Goal: Transaction & Acquisition: Purchase product/service

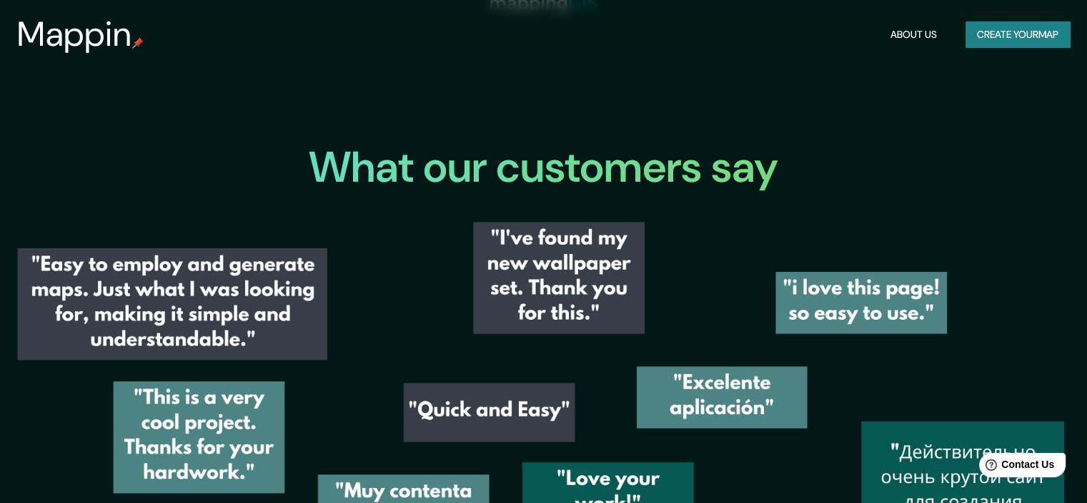
scroll to position [2042, 0]
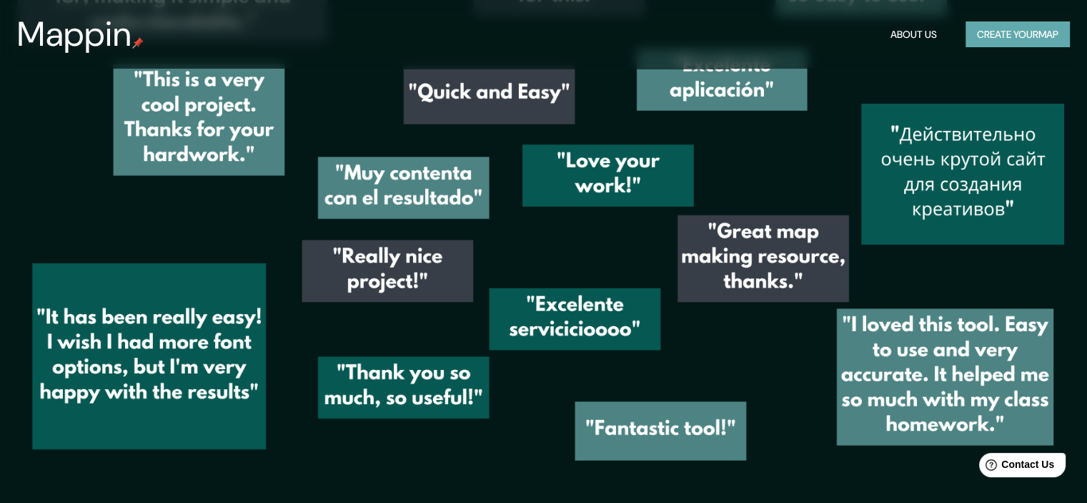
click at [1004, 36] on button "Create your map" at bounding box center [1018, 34] width 104 height 26
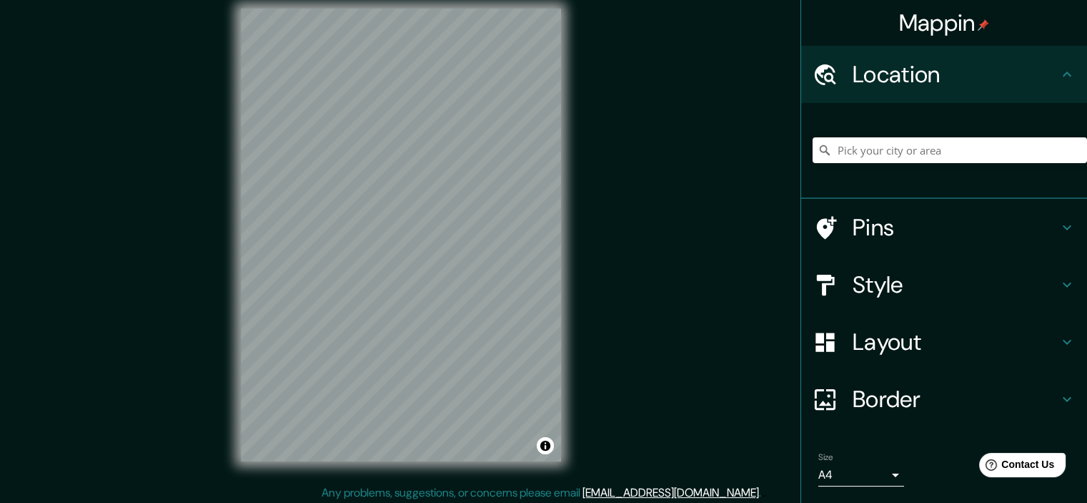
scroll to position [18, 0]
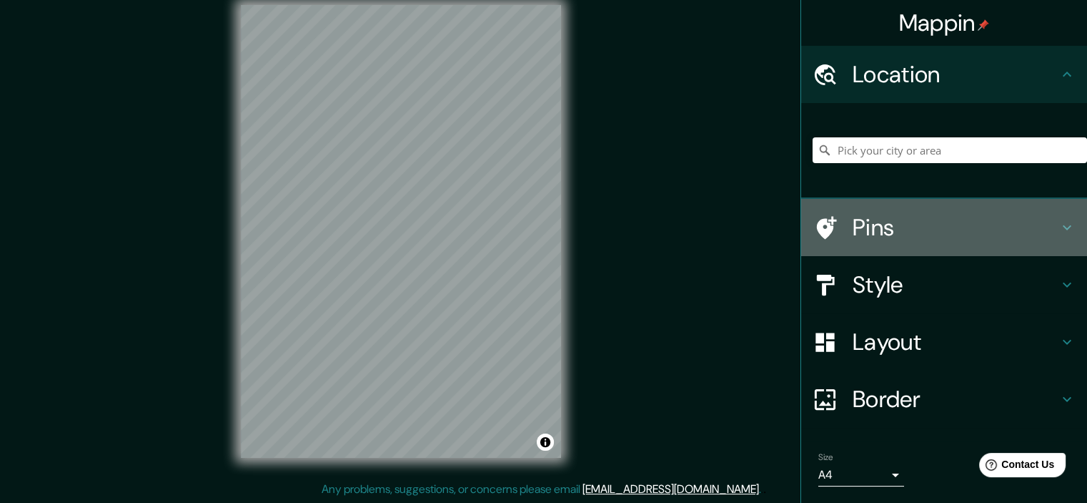
click at [1014, 217] on h4 "Pins" at bounding box center [956, 227] width 206 height 29
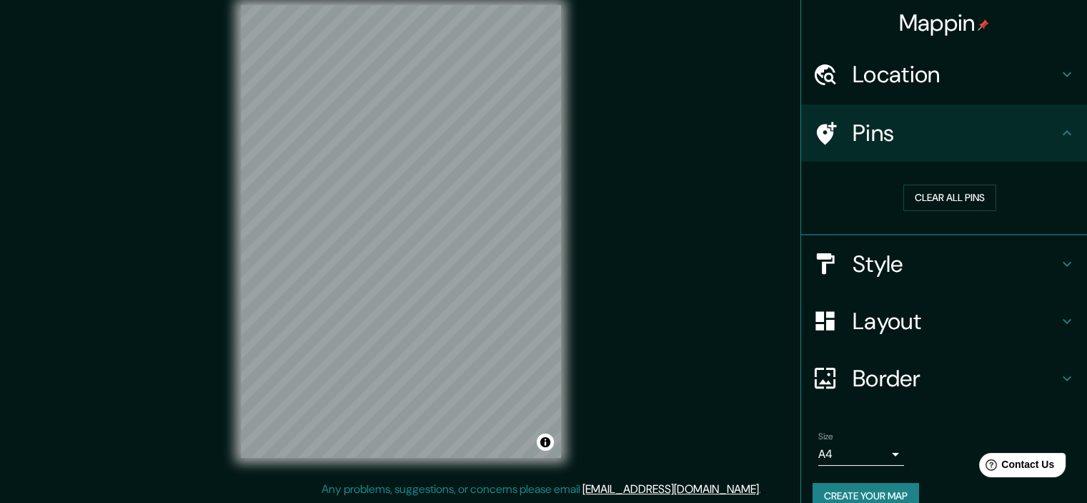
click at [998, 257] on h4 "Style" at bounding box center [956, 263] width 206 height 29
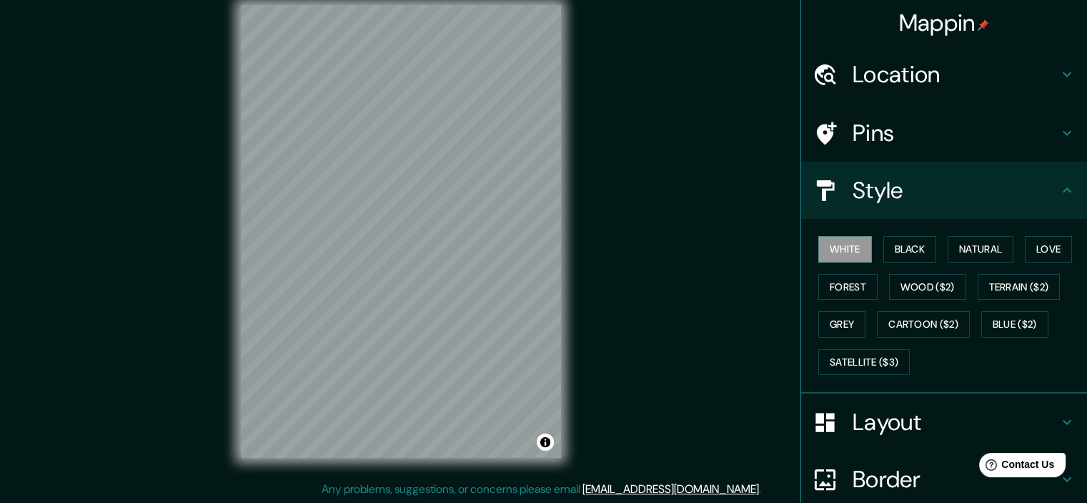
click at [1035, 194] on h4 "Style" at bounding box center [956, 190] width 206 height 29
click at [1013, 440] on div "Layout" at bounding box center [944, 421] width 286 height 57
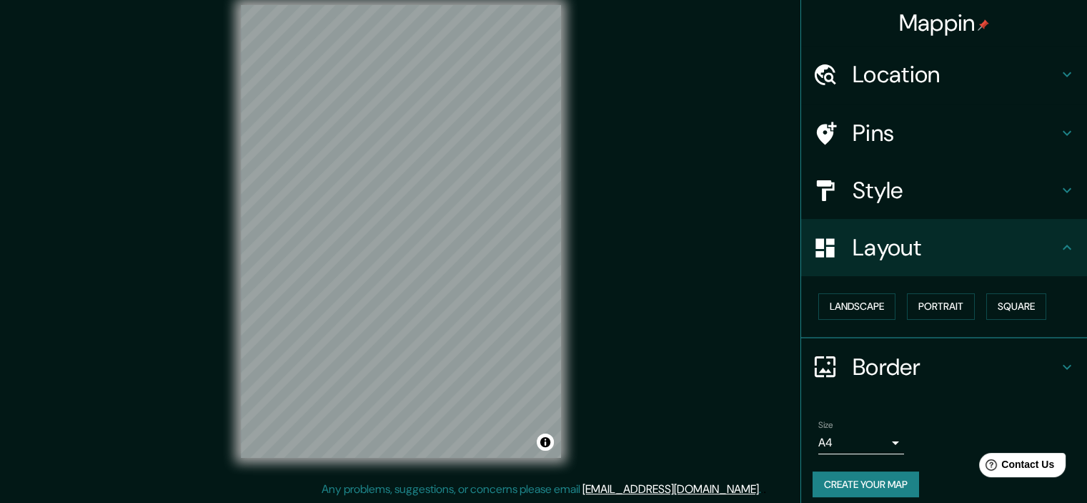
scroll to position [10, 0]
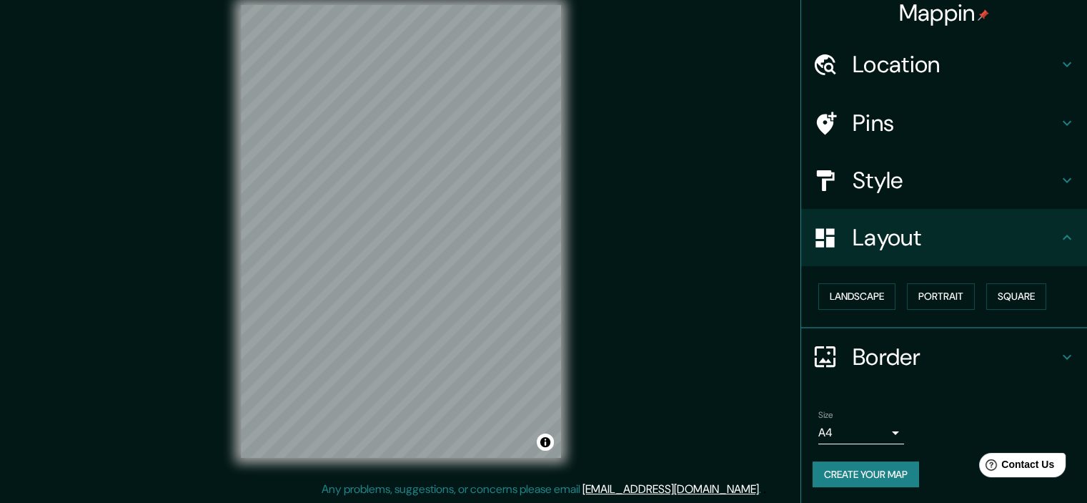
click at [1061, 352] on icon at bounding box center [1067, 356] width 17 height 17
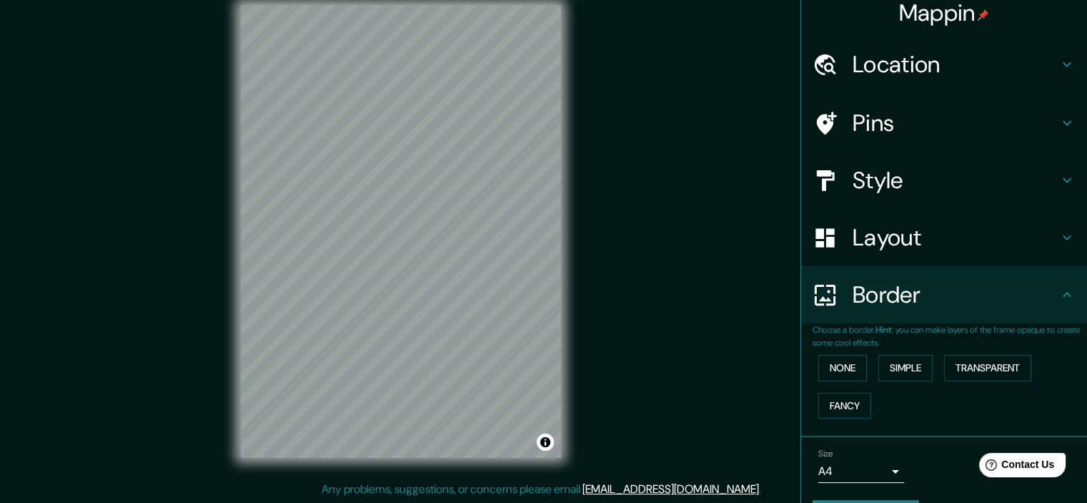
click at [1048, 305] on div "Border" at bounding box center [944, 294] width 286 height 57
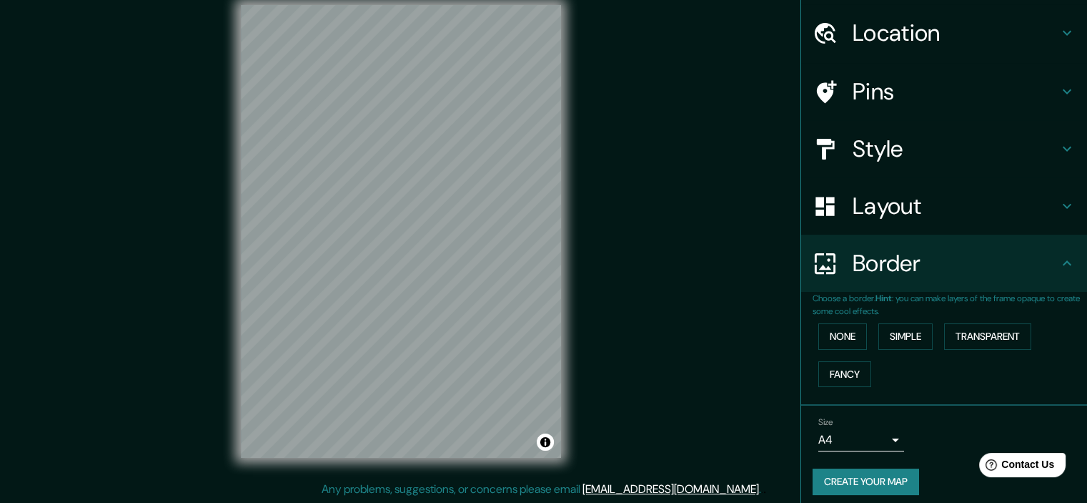
scroll to position [49, 0]
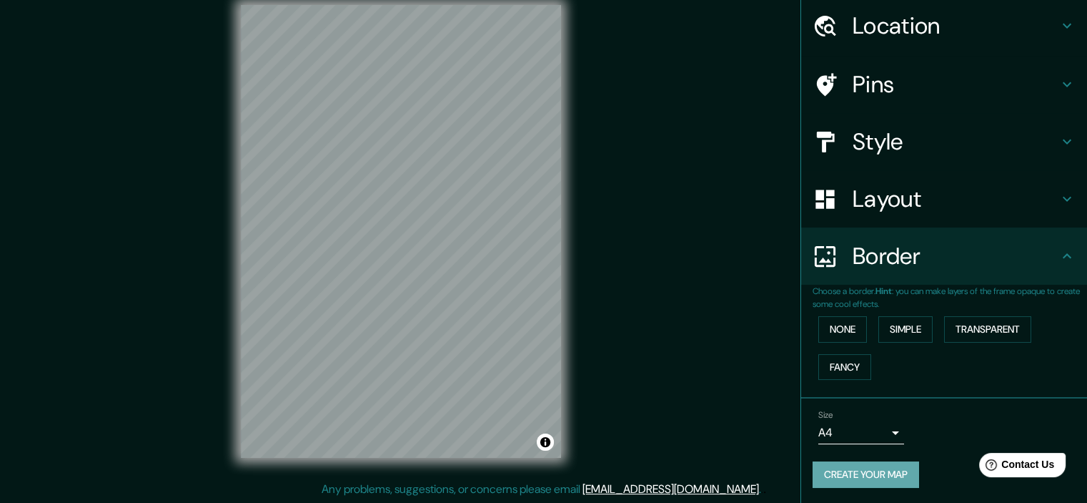
click at [868, 478] on button "Create your map" at bounding box center [866, 474] width 107 height 26
